Goal: Navigation & Orientation: Find specific page/section

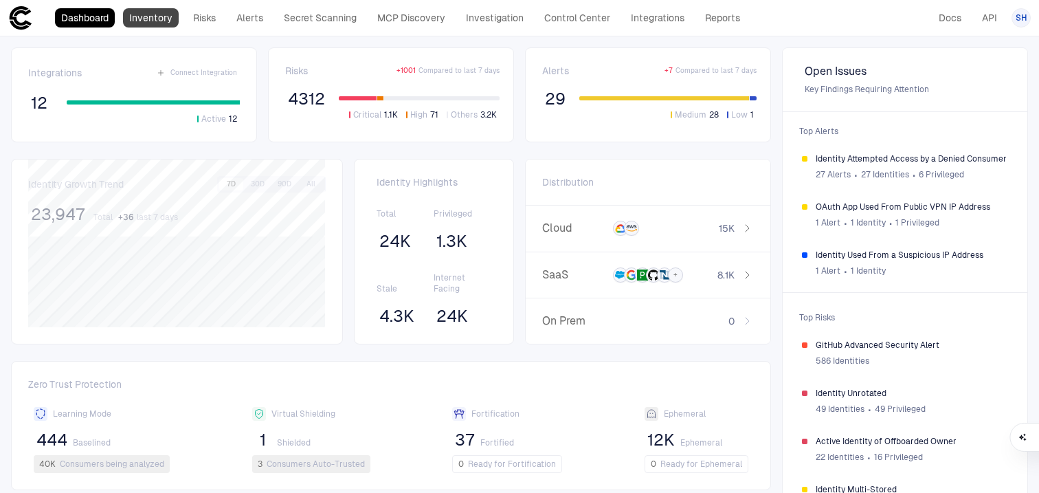
click at [168, 15] on link "Inventory" at bounding box center [151, 17] width 56 height 19
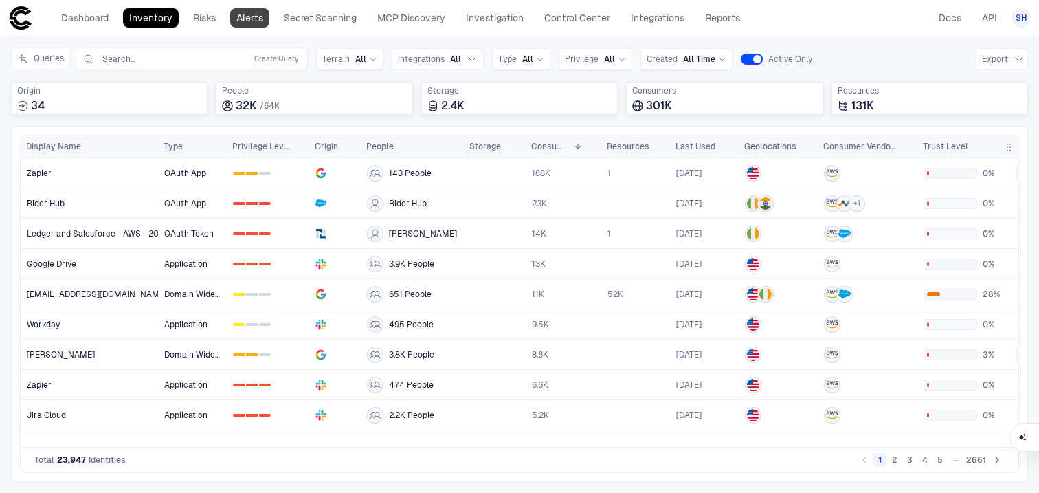
click at [256, 16] on link "Alerts" at bounding box center [249, 17] width 39 height 19
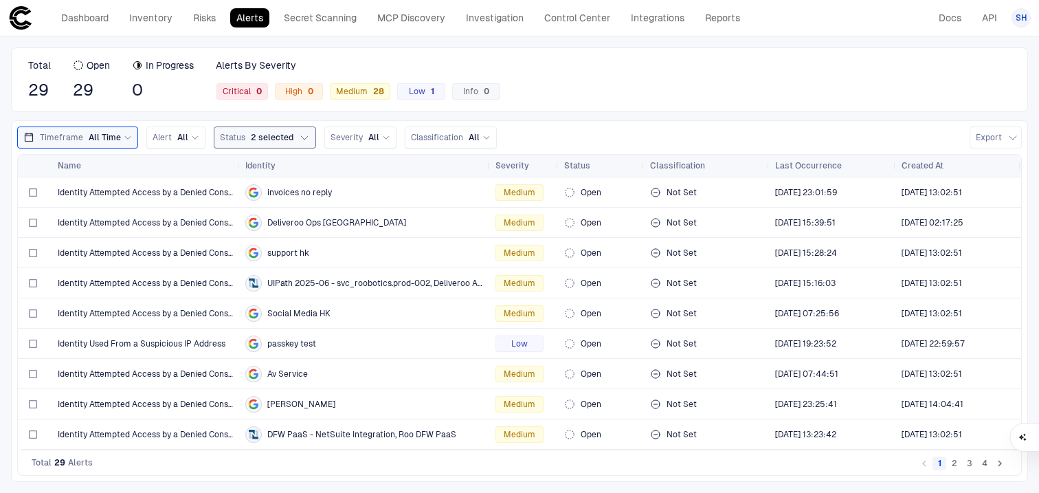
click at [307, 137] on button "Status 2 selected" at bounding box center [265, 137] width 102 height 22
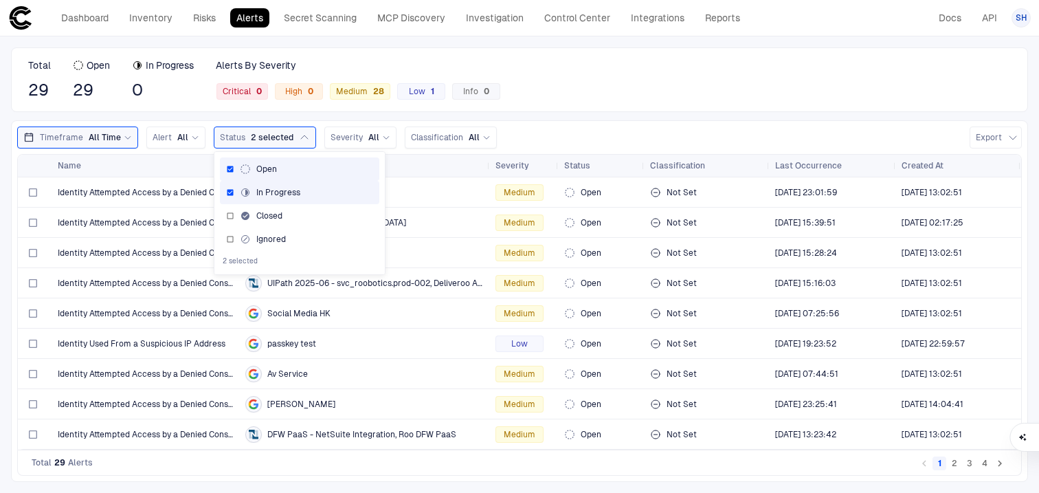
click at [177, 113] on div "Total 29 Open 29 In Progress 0 Alerts By Severity Critical 0 High 0 Medium 28 L…" at bounding box center [519, 264] width 1039 height 456
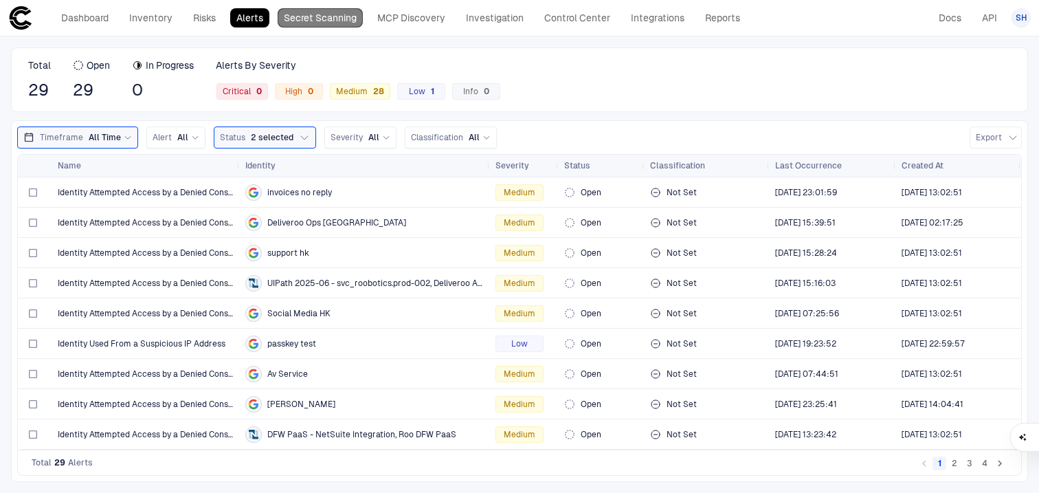
click at [322, 26] on link "Secret Scanning" at bounding box center [320, 17] width 85 height 19
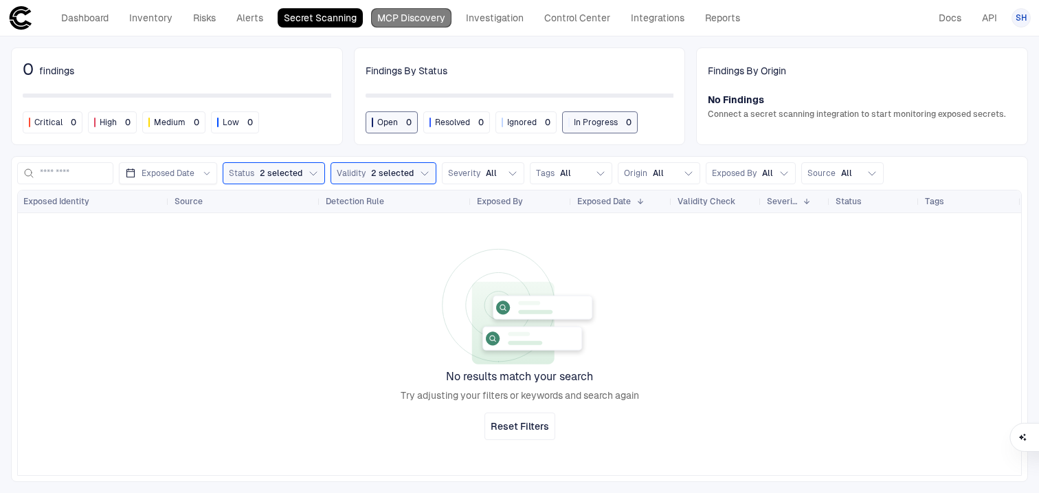
click at [389, 19] on link "MCP Discovery" at bounding box center [411, 17] width 80 height 19
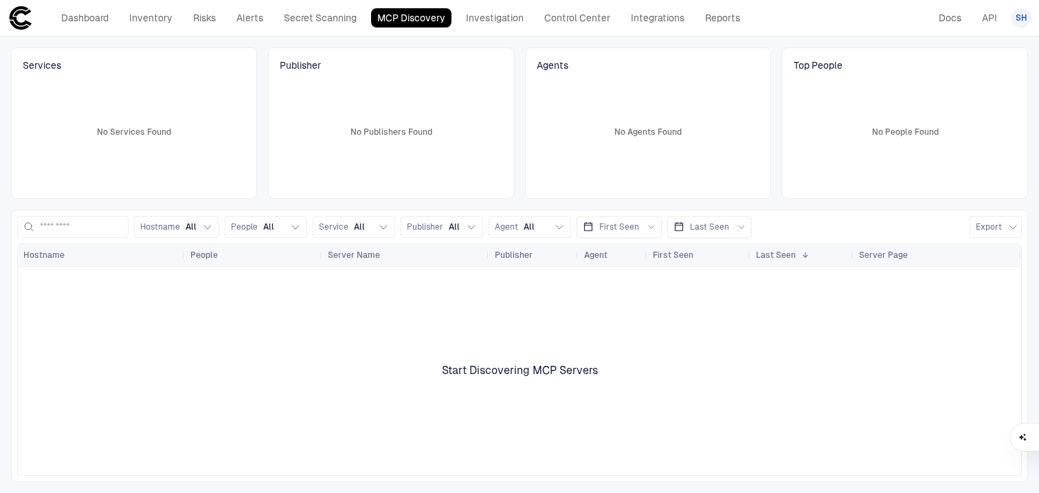
click at [225, 15] on div "Dashboard Inventory Risks Alerts Secret Scanning MCP Discovery Investigation Co…" at bounding box center [400, 17] width 691 height 19
click at [196, 18] on link "Risks" at bounding box center [204, 17] width 35 height 19
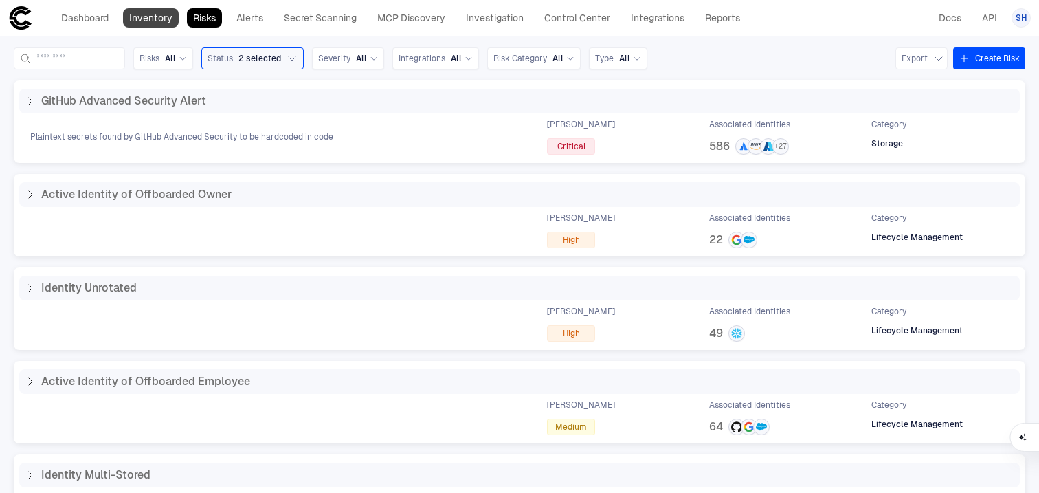
click at [157, 15] on link "Inventory" at bounding box center [151, 17] width 56 height 19
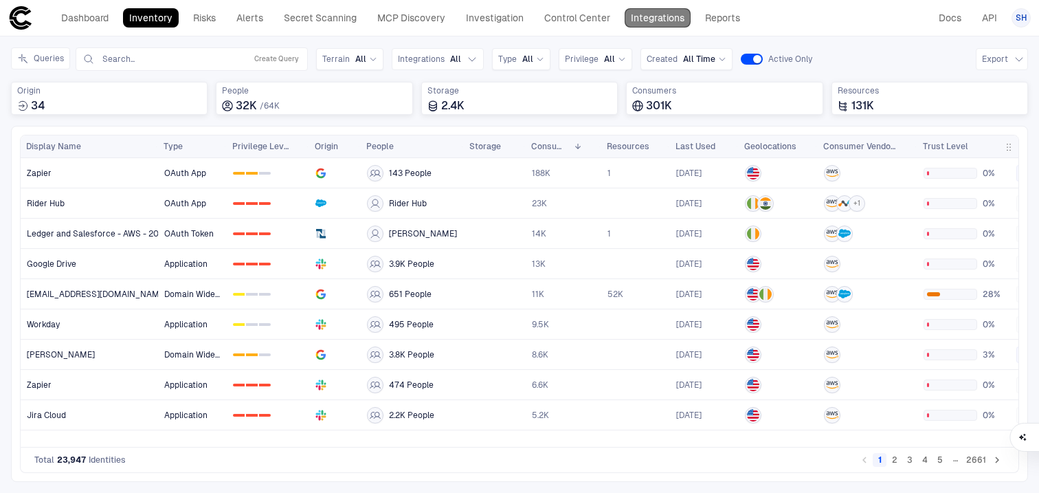
click at [663, 13] on link "Integrations" at bounding box center [657, 17] width 66 height 19
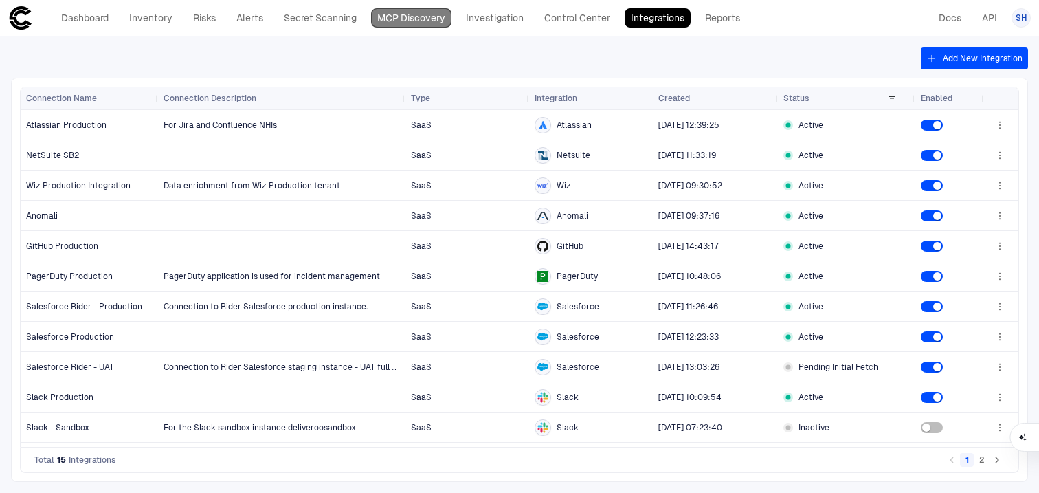
click at [414, 20] on link "MCP Discovery" at bounding box center [411, 17] width 80 height 19
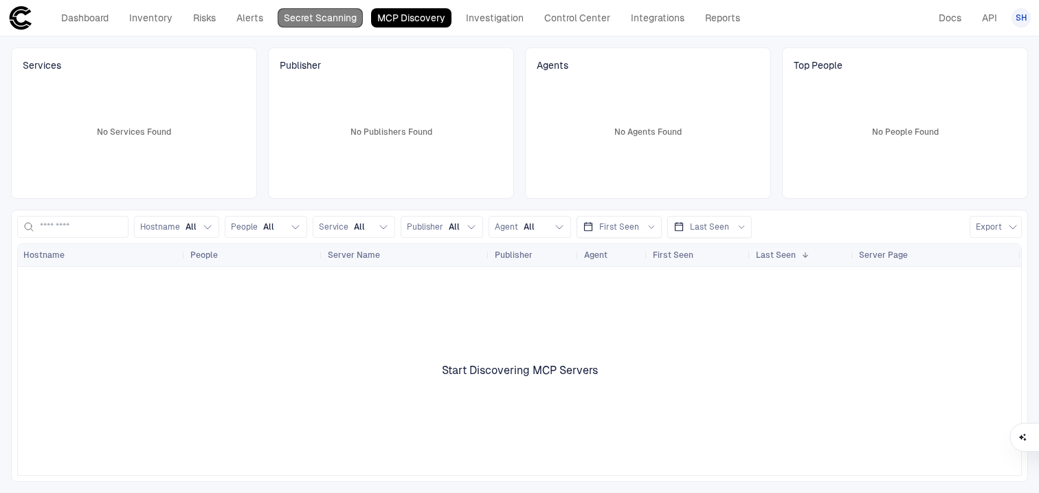
click at [344, 23] on link "Secret Scanning" at bounding box center [320, 17] width 85 height 19
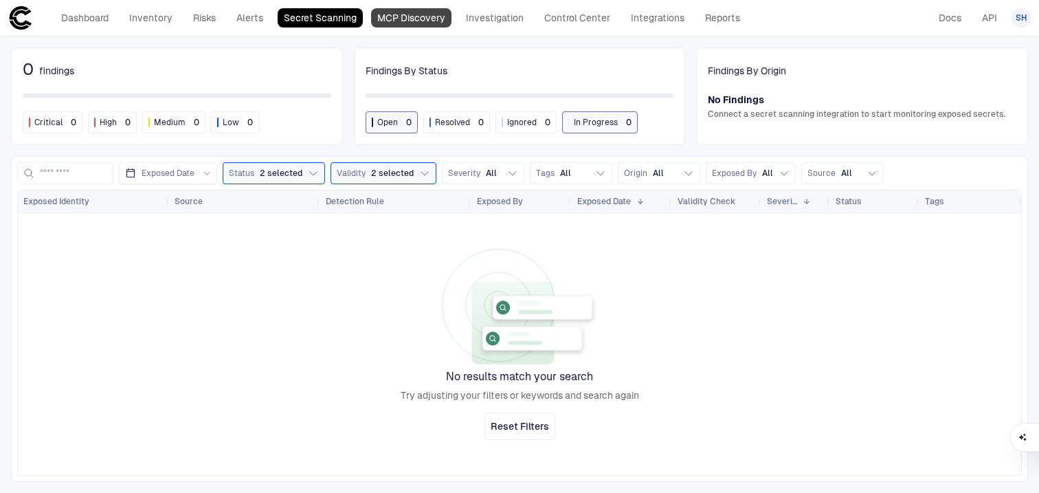
click at [394, 23] on link "MCP Discovery" at bounding box center [411, 17] width 80 height 19
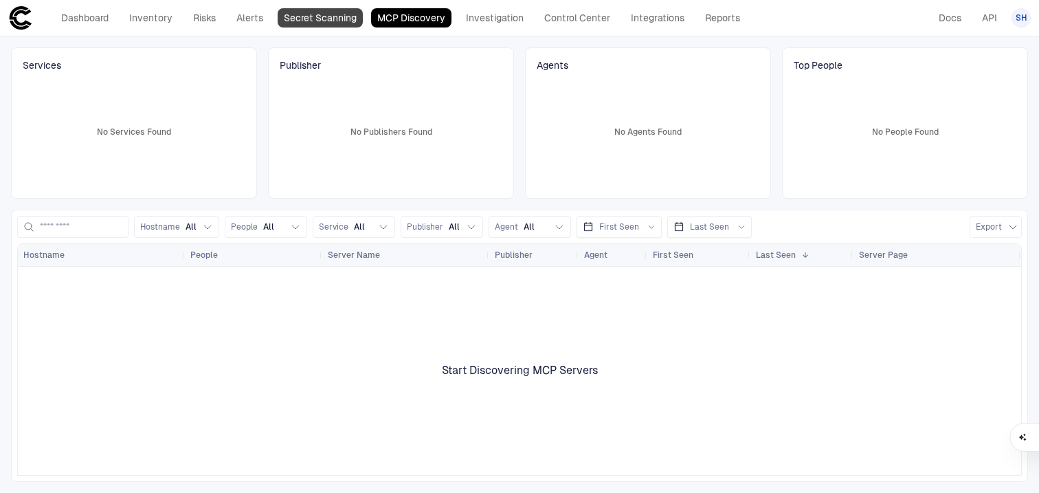
click at [344, 19] on link "Secret Scanning" at bounding box center [320, 17] width 85 height 19
